Goal: Navigation & Orientation: Find specific page/section

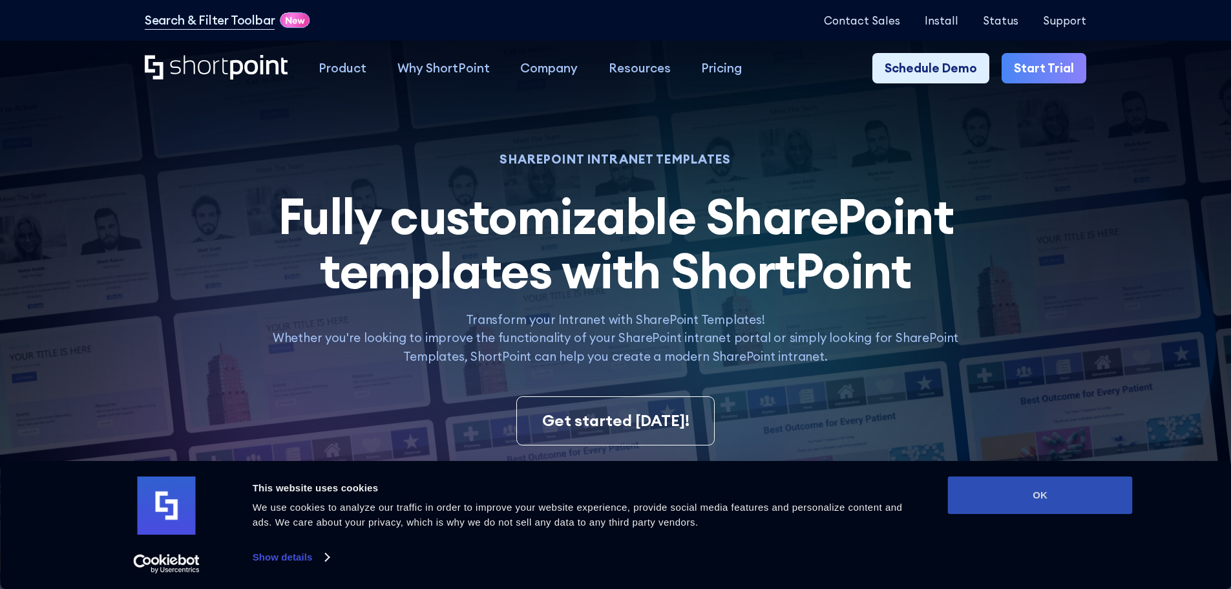
click at [1080, 497] on button "OK" at bounding box center [1040, 494] width 185 height 37
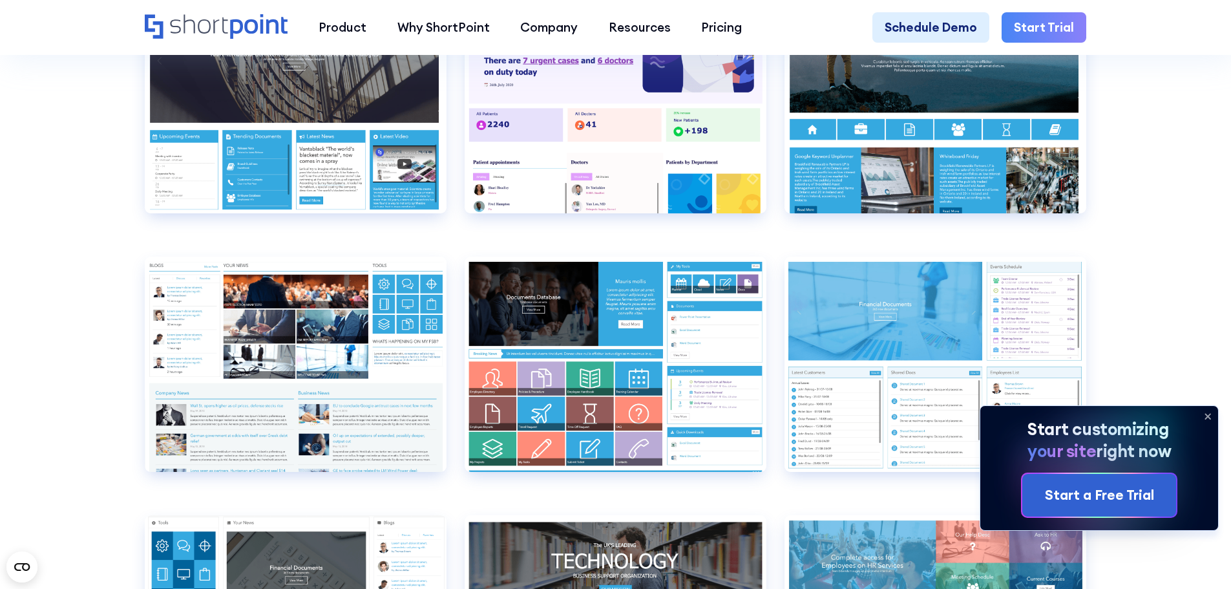
scroll to position [6525, 0]
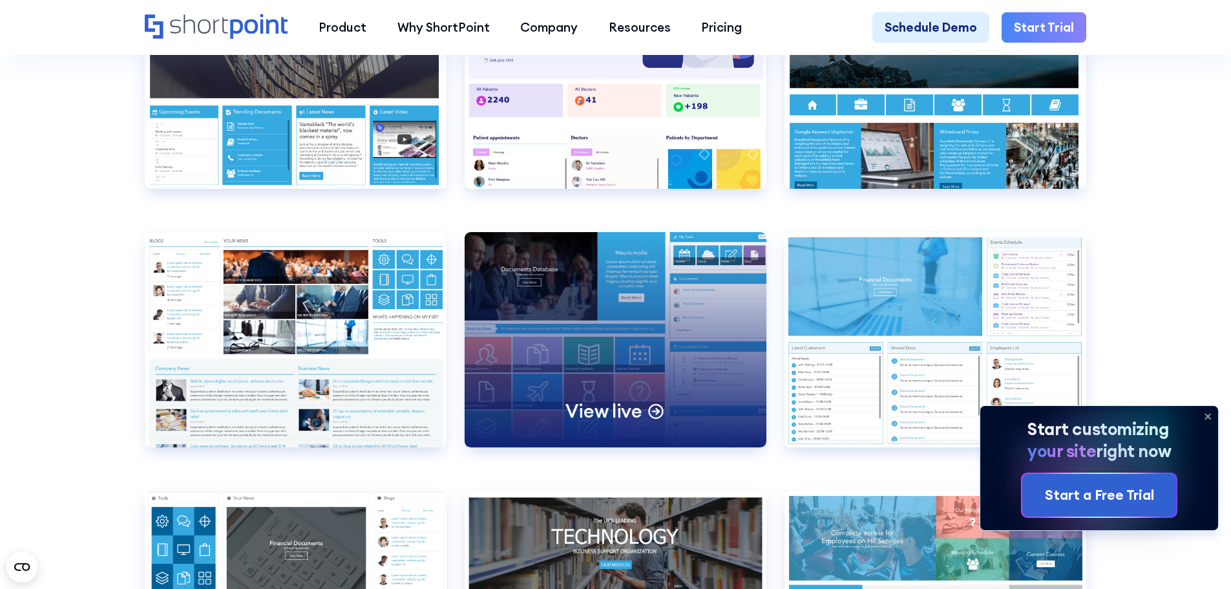
click at [581, 411] on div "View live" at bounding box center [615, 339] width 302 height 215
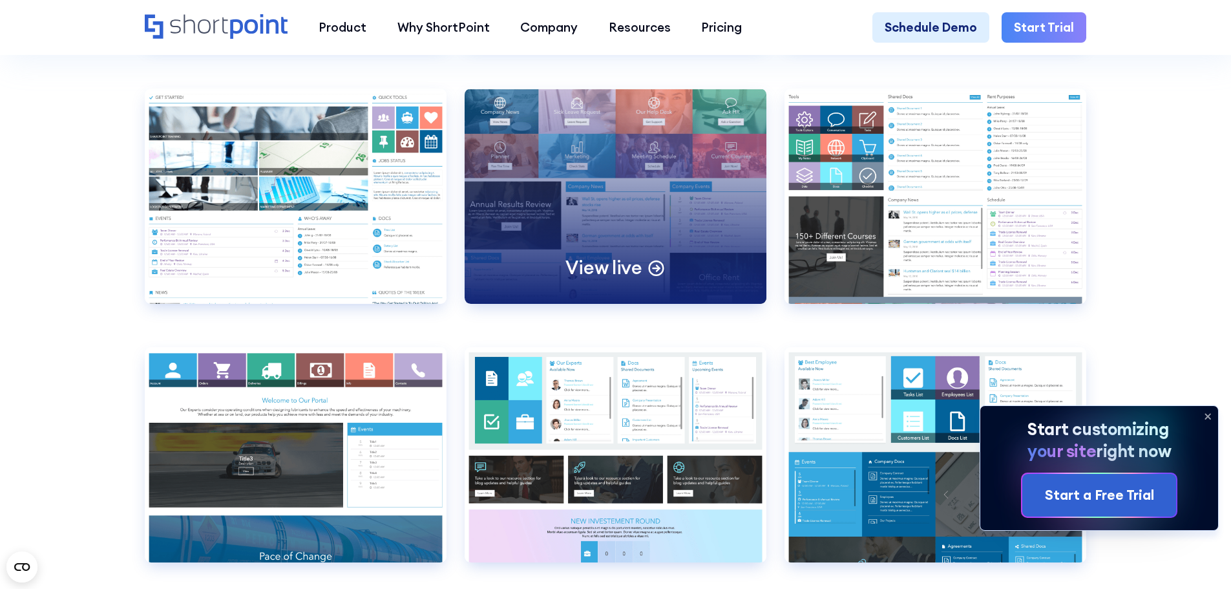
scroll to position [7171, 0]
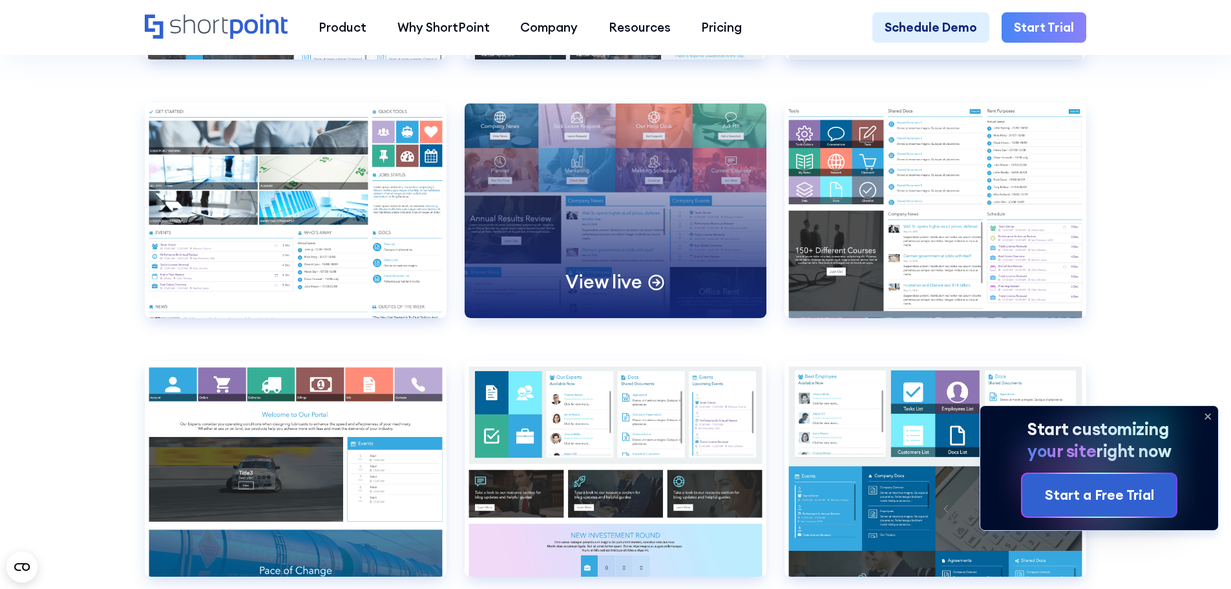
click at [598, 262] on div "View live" at bounding box center [615, 210] width 302 height 215
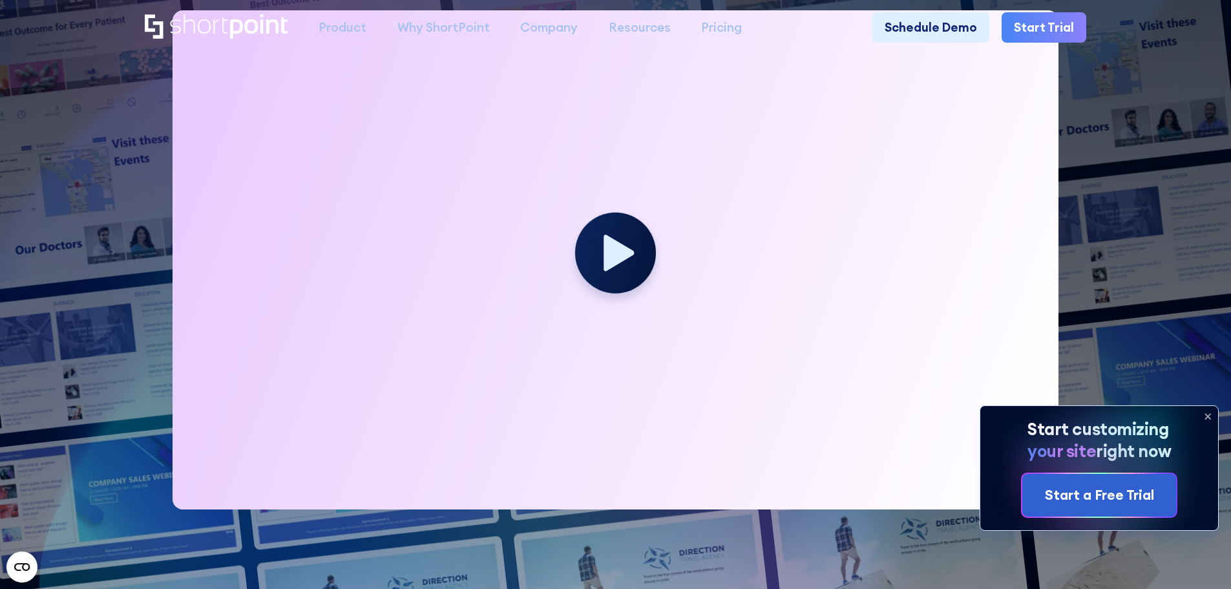
scroll to position [0, 0]
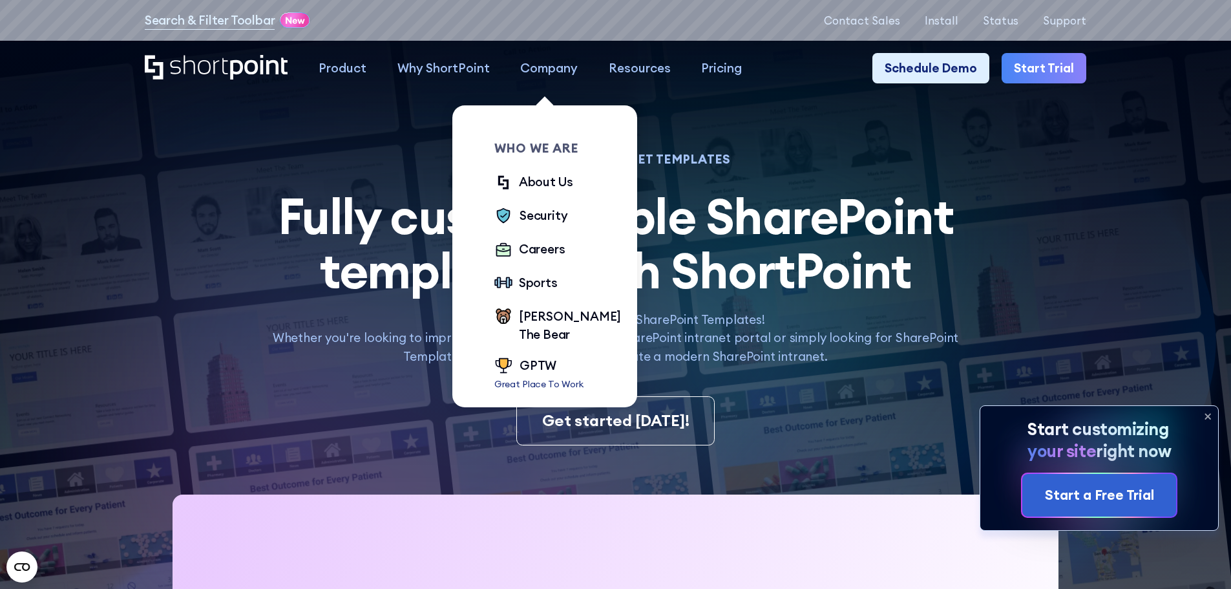
click at [531, 68] on div "Company" at bounding box center [548, 68] width 57 height 19
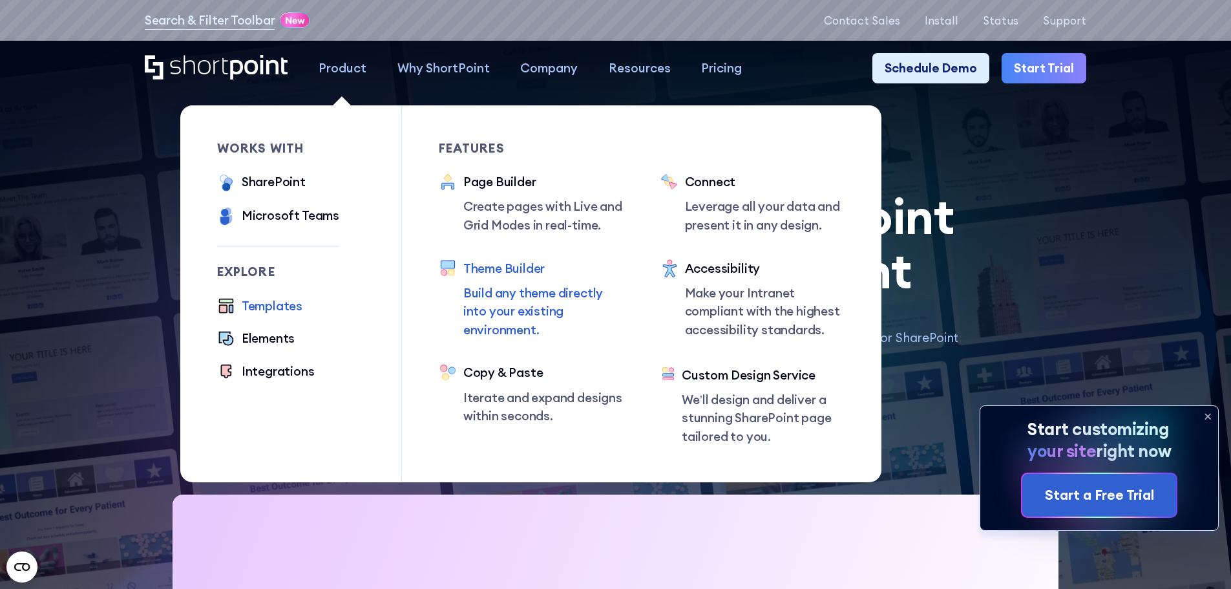
click at [506, 315] on p "Build any theme directly into your existing environment." at bounding box center [543, 312] width 160 height 56
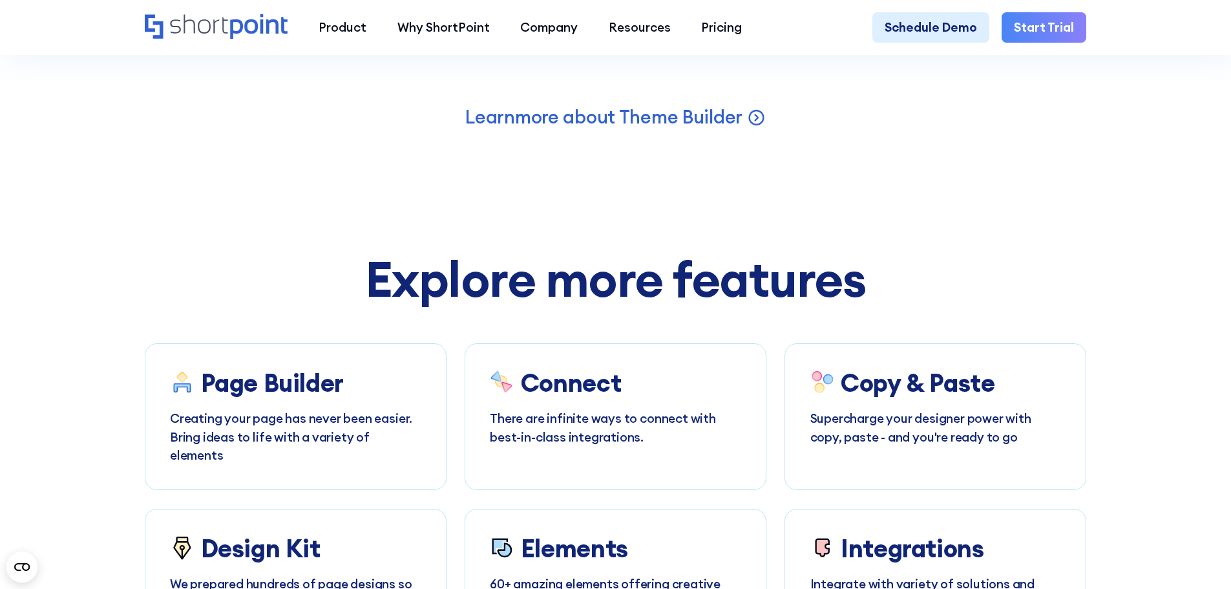
scroll to position [6589, 0]
